Goal: Task Accomplishment & Management: Manage account settings

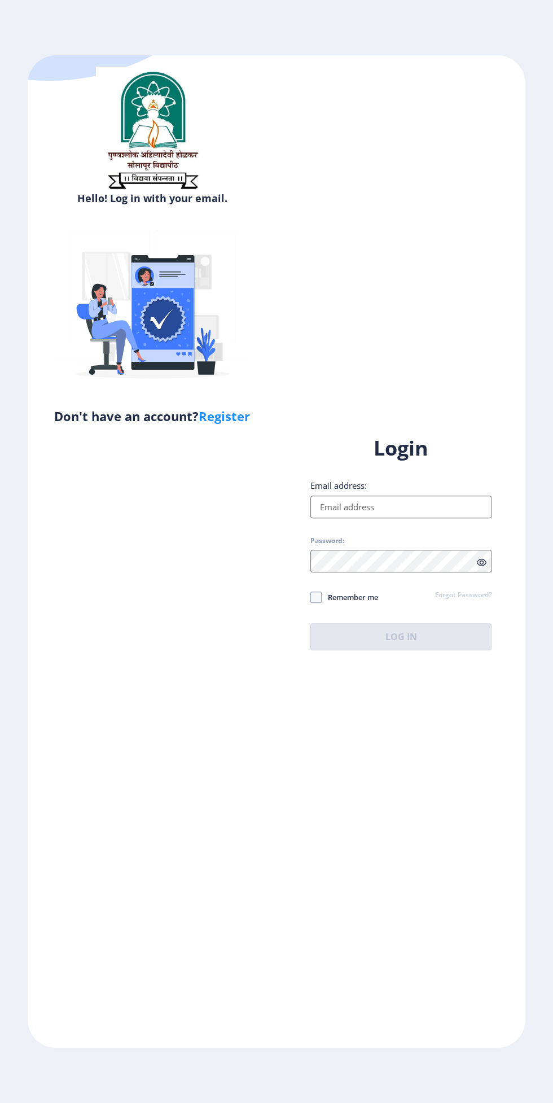
click at [401, 518] on input "Email address:" at bounding box center [401, 507] width 181 height 23
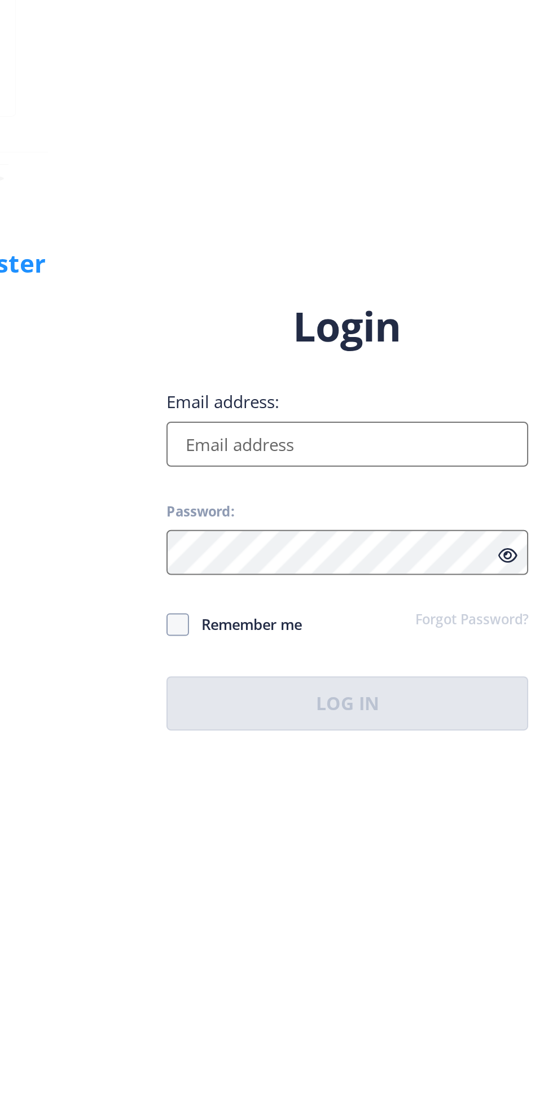
type input "[EMAIL_ADDRESS][DOMAIN_NAME]"
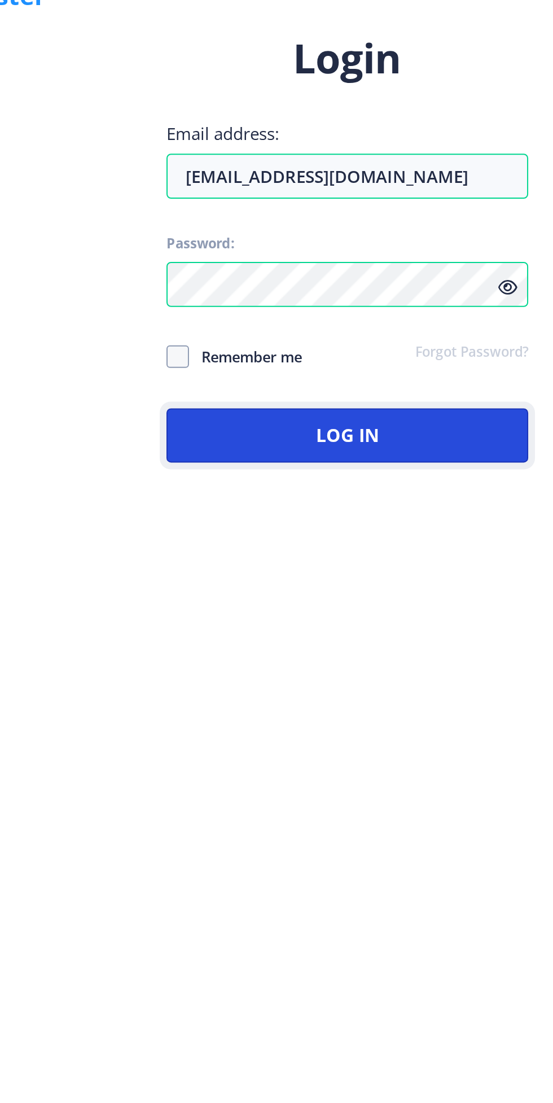
click at [424, 651] on button "Log In" at bounding box center [401, 636] width 181 height 27
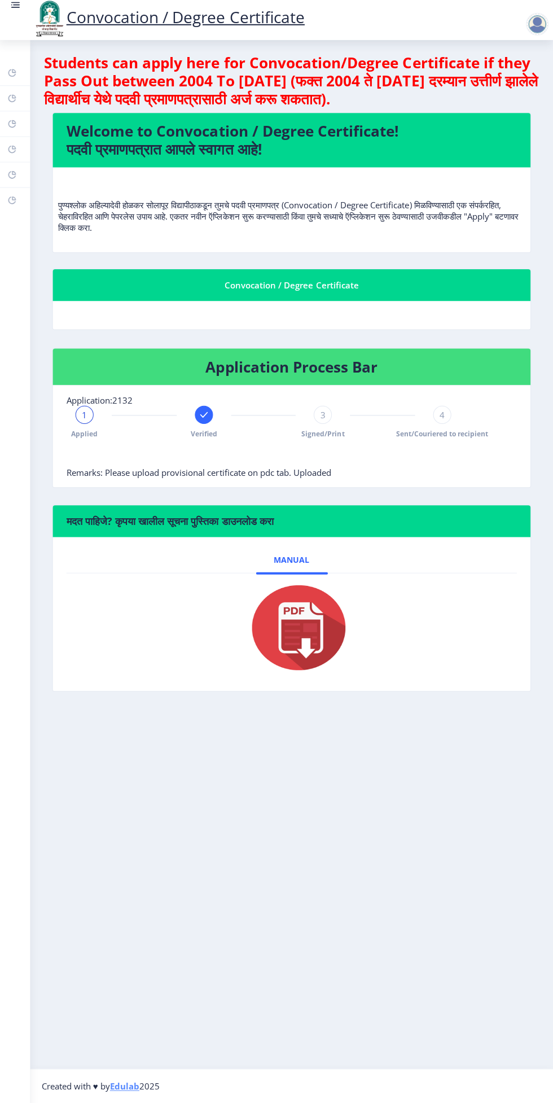
scroll to position [6, 0]
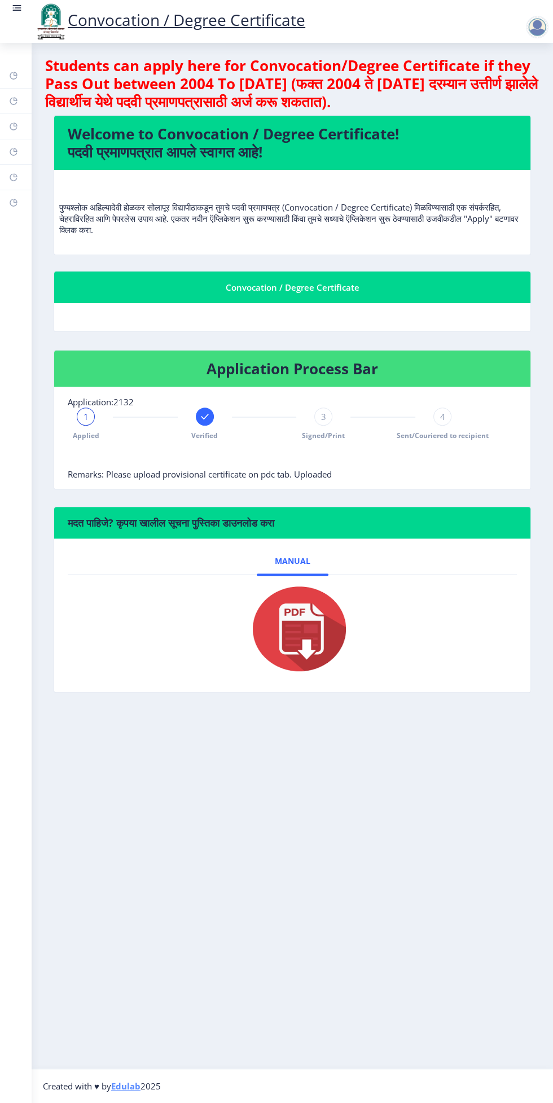
click at [532, 31] on div at bounding box center [537, 27] width 23 height 23
click at [484, 88] on span "Log out" at bounding box center [508, 88] width 72 height 14
